Goal: Task Accomplishment & Management: Manage account settings

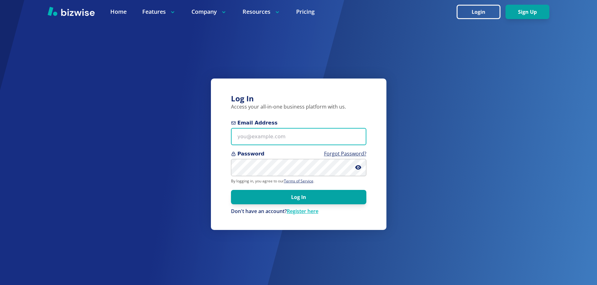
click at [348, 129] on input "Email Address" at bounding box center [298, 136] width 135 height 17
type input "[EMAIL_ADDRESS][DOMAIN_NAME]"
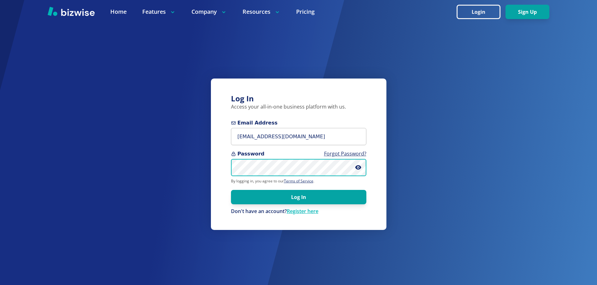
click at [231, 190] on button "Log In" at bounding box center [298, 197] width 135 height 14
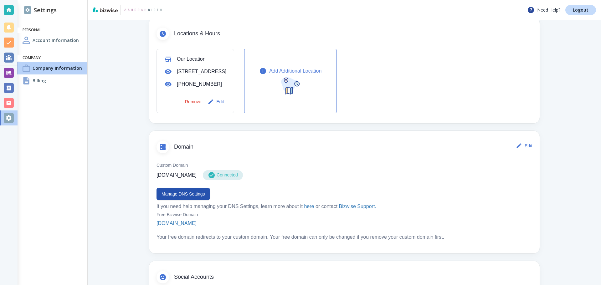
scroll to position [219, 0]
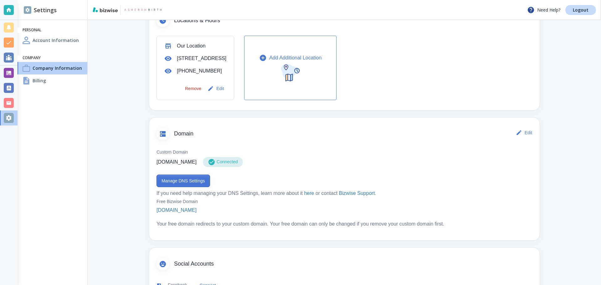
click at [192, 185] on button "Manage DNS Settings" at bounding box center [184, 181] width 54 height 13
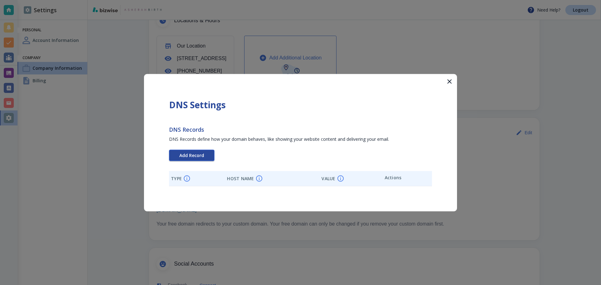
click at [205, 157] on button "Add Record" at bounding box center [191, 155] width 45 height 11
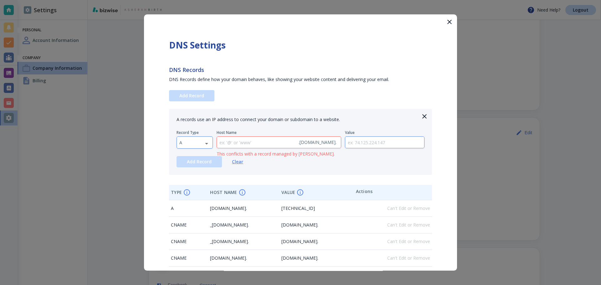
click at [190, 0] on body "Need Help? Logout Settings Personal Account Information Company Company Informa…" at bounding box center [300, 0] width 601 height 0
click at [205, 179] on li "TXT" at bounding box center [195, 183] width 36 height 10
type input "TXT"
click at [373, 143] on input "text" at bounding box center [385, 143] width 79 height 12
paste input "google-site-verification=jpzRByhhAp3Rht4xpjE6Z3Js1p0zPEJD72XIOiTCTng"
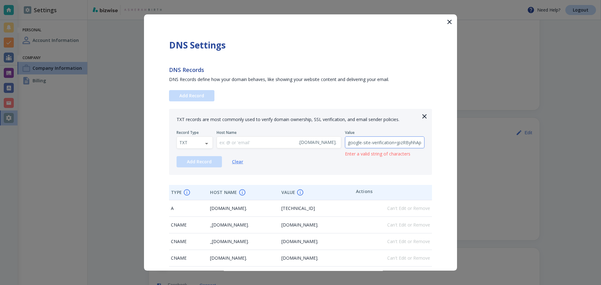
scroll to position [0, 78]
type input "google-site-verification=jpzRByhhAp3Rht4xpjE6Z3Js1p0zPEJD72XIOiTCTng"
click at [205, 166] on button "Add Record" at bounding box center [199, 161] width 45 height 11
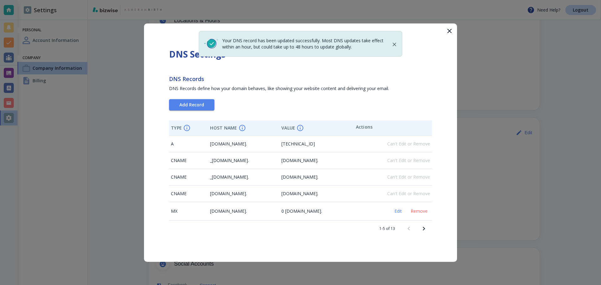
click at [450, 31] on icon "button" at bounding box center [450, 31] width 4 height 4
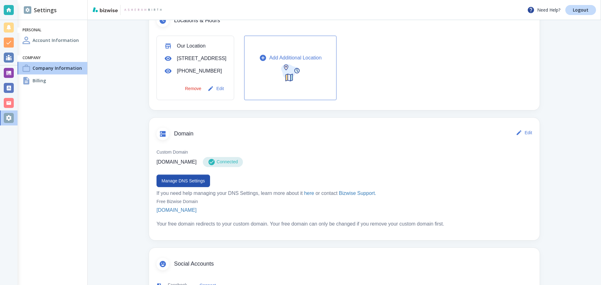
scroll to position [282, 0]
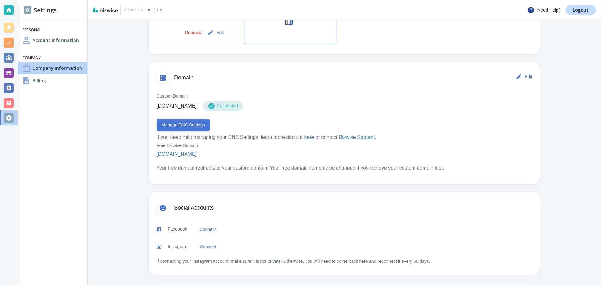
click at [185, 122] on button "Manage DNS Settings" at bounding box center [184, 125] width 54 height 13
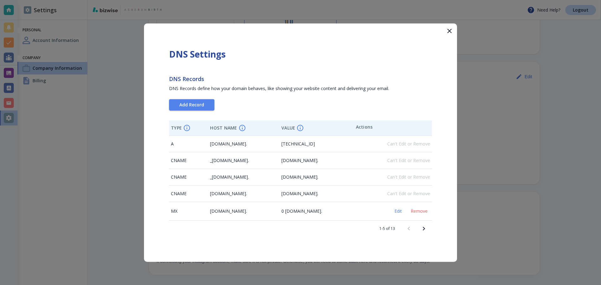
click at [429, 229] on button "Next page" at bounding box center [424, 228] width 15 height 15
click at [444, 32] on button "button" at bounding box center [449, 30] width 15 height 15
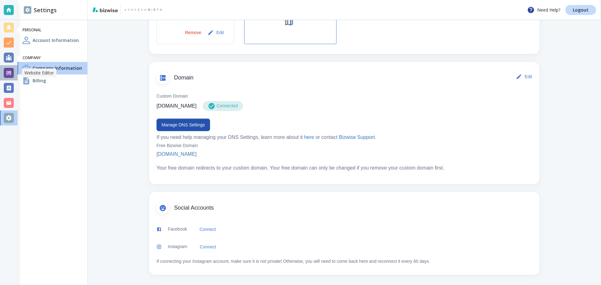
click at [11, 69] on div at bounding box center [9, 73] width 10 height 10
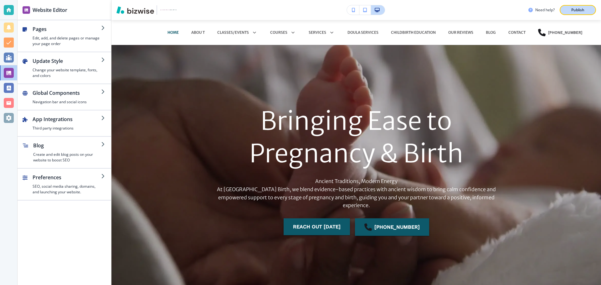
click at [567, 14] on button "Publish" at bounding box center [578, 10] width 36 height 10
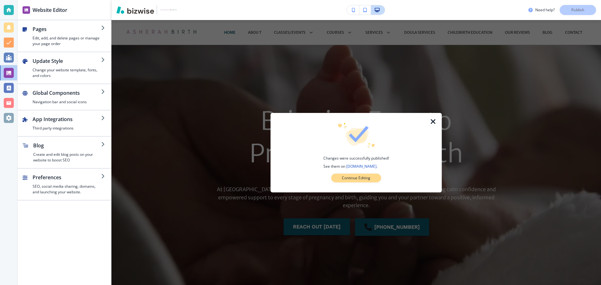
click at [350, 177] on p "Continue Editing" at bounding box center [356, 178] width 29 height 6
